Goal: Task Accomplishment & Management: Complete application form

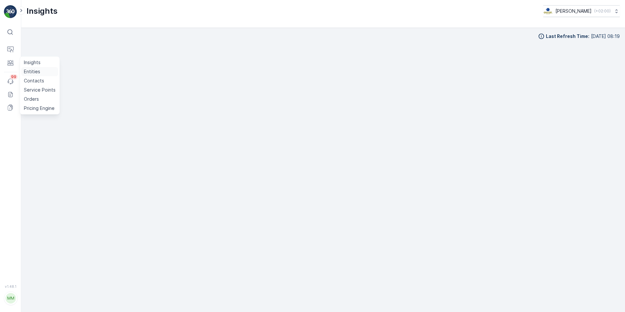
click at [41, 70] on link "Entities" at bounding box center [39, 71] width 37 height 9
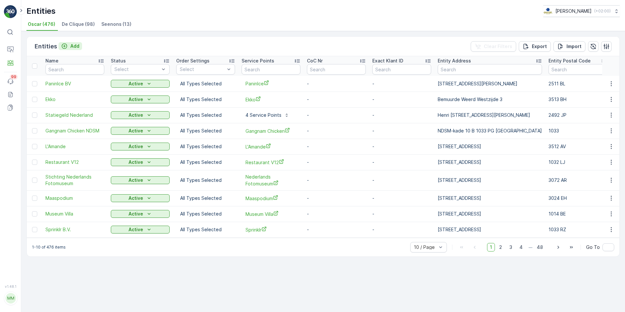
click at [65, 48] on icon "Add" at bounding box center [64, 46] width 7 height 7
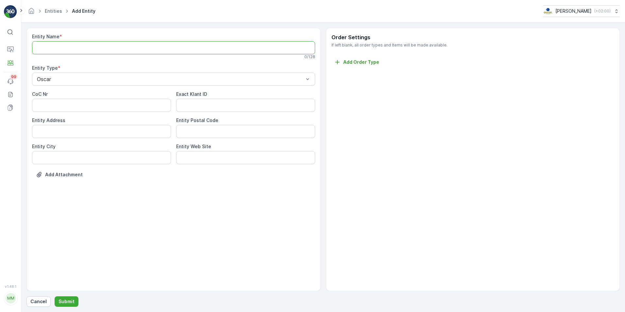
click at [96, 51] on Name "Entity Name" at bounding box center [173, 47] width 283 height 13
type Name "Scheltema"
click at [69, 303] on p "Submit" at bounding box center [67, 301] width 16 height 7
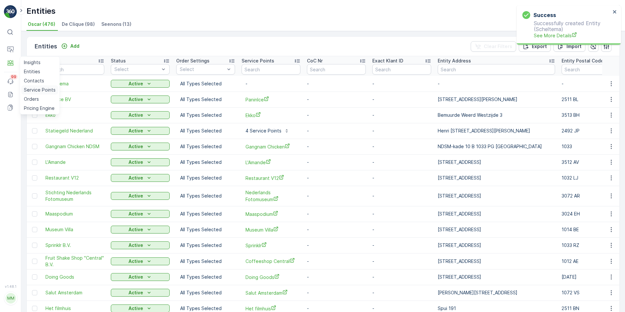
click at [37, 88] on p "Service Points" at bounding box center [40, 90] width 32 height 7
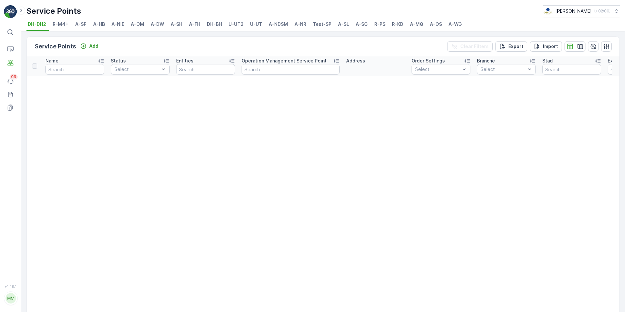
click at [300, 24] on span "A-NR" at bounding box center [300, 24] width 12 height 7
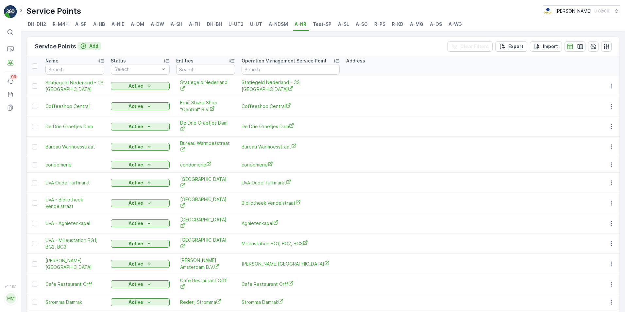
click at [85, 47] on icon "Add" at bounding box center [84, 46] width 6 height 6
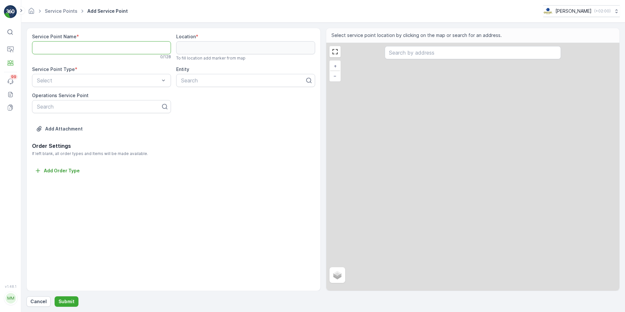
click at [101, 47] on Name "Service Point Name" at bounding box center [101, 47] width 139 height 13
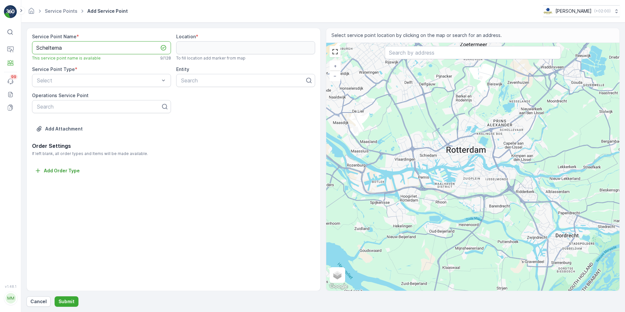
type Name "Scheltema"
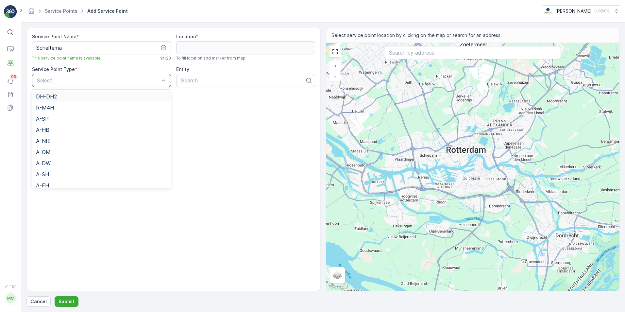
click at [125, 84] on div "Select" at bounding box center [101, 80] width 139 height 13
click at [50, 108] on div "A-NR" at bounding box center [101, 110] width 131 height 6
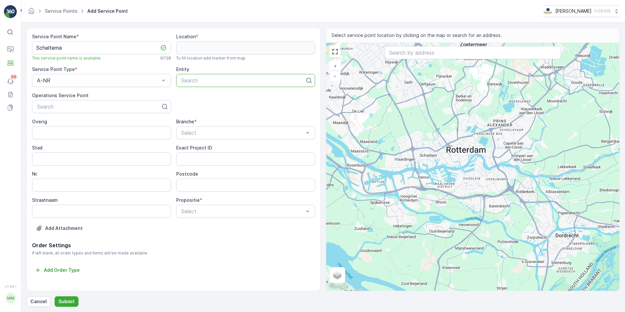
click at [197, 82] on div at bounding box center [242, 80] width 125 height 6
type input "Scheltema"
click at [201, 97] on span "Scheltema" at bounding box center [192, 96] width 25 height 6
click at [457, 57] on input "text" at bounding box center [473, 52] width 176 height 13
type input "Rokin 9"
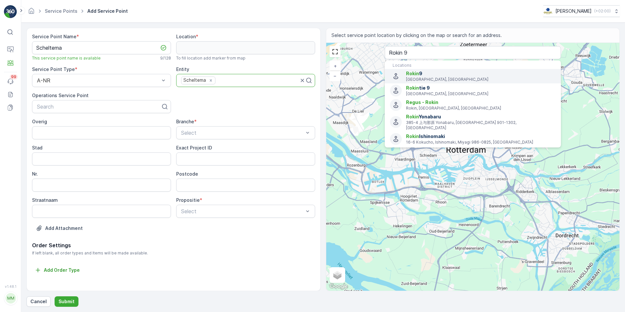
click at [417, 75] on span "Rokin" at bounding box center [412, 74] width 13 height 6
type input "52.3721459,4.8934411"
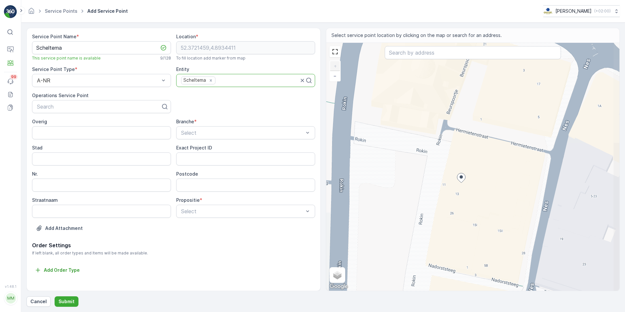
drag, startPoint x: 472, startPoint y: 190, endPoint x: 460, endPoint y: 180, distance: 15.1
click at [460, 180] on icon at bounding box center [461, 177] width 8 height 9
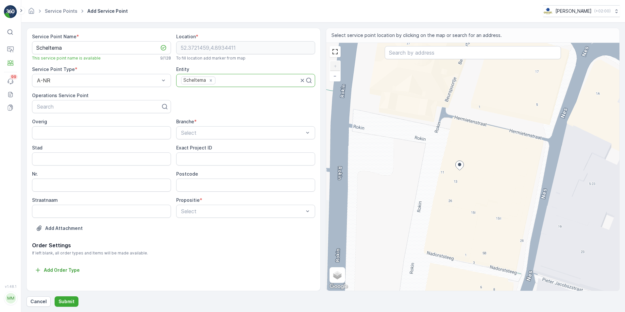
drag, startPoint x: 462, startPoint y: 176, endPoint x: 461, endPoint y: 164, distance: 12.5
click at [461, 164] on ellipse at bounding box center [459, 164] width 3 height 3
click at [460, 165] on ellipse at bounding box center [459, 164] width 3 height 3
click at [462, 166] on icon at bounding box center [459, 165] width 8 height 9
click at [96, 106] on div at bounding box center [98, 107] width 125 height 6
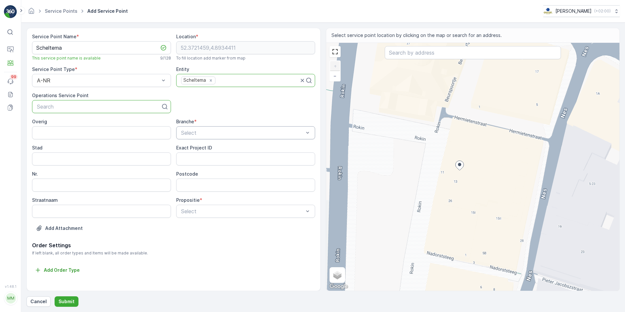
click at [211, 130] on div at bounding box center [242, 133] width 124 height 6
click at [197, 181] on div "[PERSON_NAME]" at bounding box center [245, 182] width 131 height 6
click at [203, 131] on div at bounding box center [238, 133] width 117 height 6
click at [137, 132] on input "Overig" at bounding box center [101, 132] width 139 height 13
click at [131, 160] on input "Stad" at bounding box center [101, 158] width 139 height 13
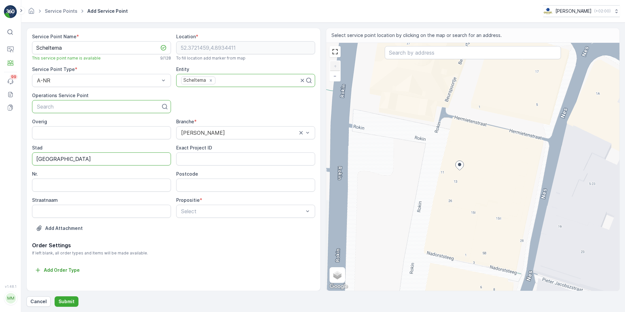
type input "[GEOGRAPHIC_DATA]"
click at [107, 144] on div "Stad" at bounding box center [101, 147] width 139 height 7
click at [141, 181] on input "Nr." at bounding box center [101, 184] width 139 height 13
type input "9"
click at [177, 190] on input "Postcode" at bounding box center [245, 184] width 139 height 13
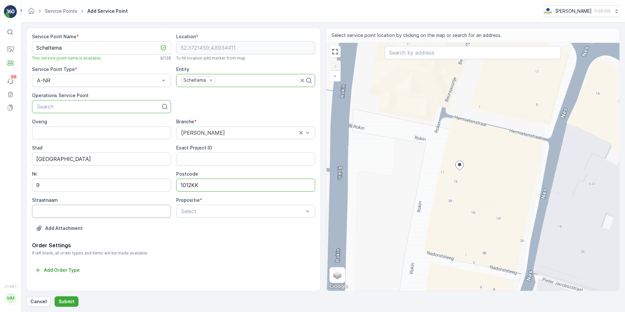
type input "1012KK"
click at [98, 213] on input "Straatnaam" at bounding box center [101, 211] width 139 height 13
type input "Rokin"
click at [191, 207] on div "Select" at bounding box center [245, 211] width 139 height 13
click at [192, 229] on span "Volledig" at bounding box center [189, 227] width 19 height 6
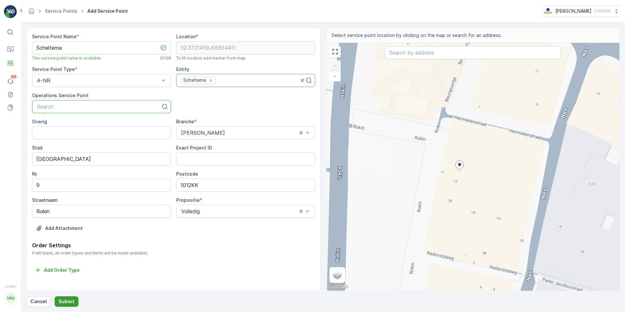
click at [69, 300] on p "Submit" at bounding box center [67, 301] width 16 height 7
click at [72, 300] on p "Submit" at bounding box center [67, 301] width 16 height 7
click at [615, 12] on icon "close" at bounding box center [614, 11] width 3 height 3
click at [289, 103] on div "Service Point Name * Scheltema This service point name is available 9 / 128 Loc…" at bounding box center [173, 137] width 283 height 208
drag, startPoint x: 212, startPoint y: 47, endPoint x: 210, endPoint y: 54, distance: 7.5
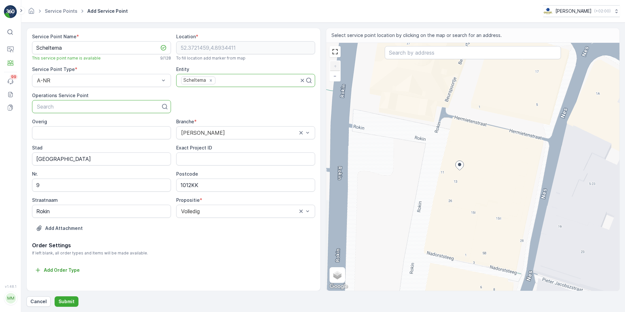
click at [210, 54] on div "Location * [GEOGRAPHIC_DATA] To fill location add marker from map" at bounding box center [245, 46] width 139 height 27
click at [59, 164] on input "[GEOGRAPHIC_DATA]" at bounding box center [101, 158] width 139 height 13
click at [62, 157] on input "[GEOGRAPHIC_DATA]" at bounding box center [101, 158] width 139 height 13
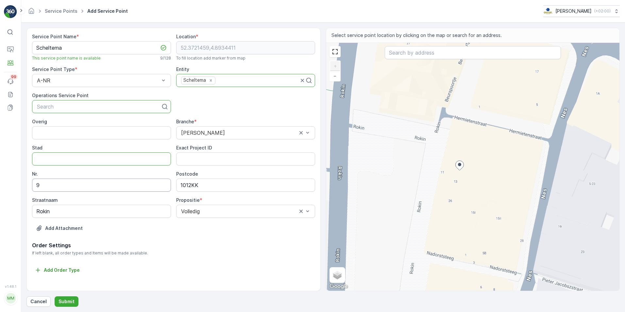
click at [38, 184] on input "9" at bounding box center [101, 184] width 139 height 13
click at [186, 184] on input "1012KK" at bounding box center [245, 184] width 139 height 13
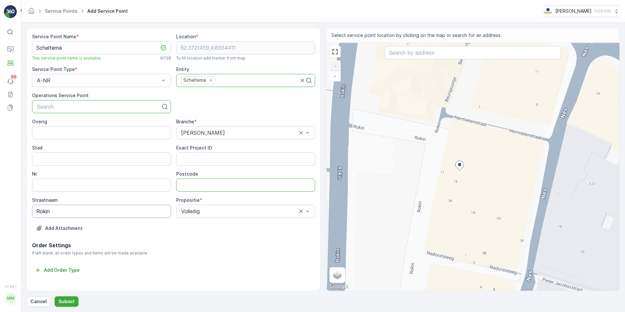
click at [86, 209] on input "Rokin" at bounding box center [101, 211] width 139 height 13
click at [200, 240] on div "Add Attachment" at bounding box center [173, 232] width 283 height 18
click at [68, 299] on p "Submit" at bounding box center [67, 301] width 16 height 7
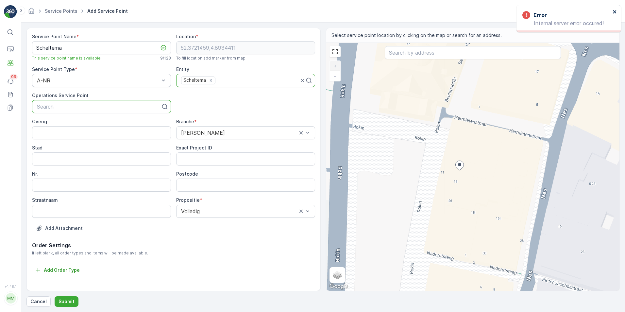
click at [615, 10] on icon "close" at bounding box center [614, 11] width 5 height 5
click at [149, 157] on input "Stad" at bounding box center [101, 158] width 139 height 13
type input "[GEOGRAPHIC_DATA]"
type input "9"
type input "1012KK"
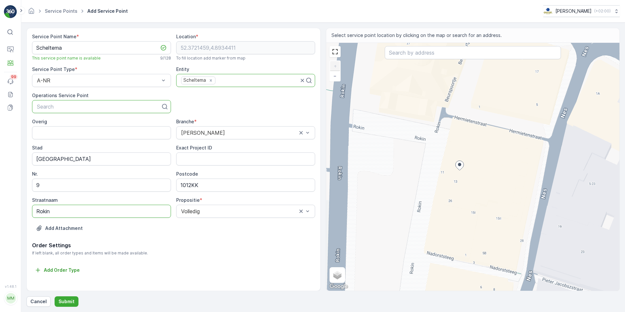
type input "Rokin"
click at [184, 242] on p "Order Settings" at bounding box center [173, 245] width 283 height 8
click at [63, 302] on p "Submit" at bounding box center [67, 301] width 16 height 7
click at [614, 12] on icon "close" at bounding box center [614, 11] width 3 height 3
click at [70, 300] on p "Submit" at bounding box center [67, 301] width 16 height 7
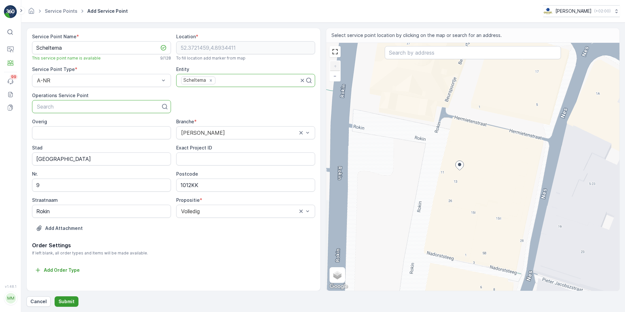
click at [63, 301] on p "Submit" at bounding box center [67, 301] width 16 height 7
click at [615, 12] on icon "close" at bounding box center [614, 11] width 3 height 3
click at [36, 300] on p "Cancel" at bounding box center [38, 301] width 16 height 7
